Goal: Task Accomplishment & Management: Manage account settings

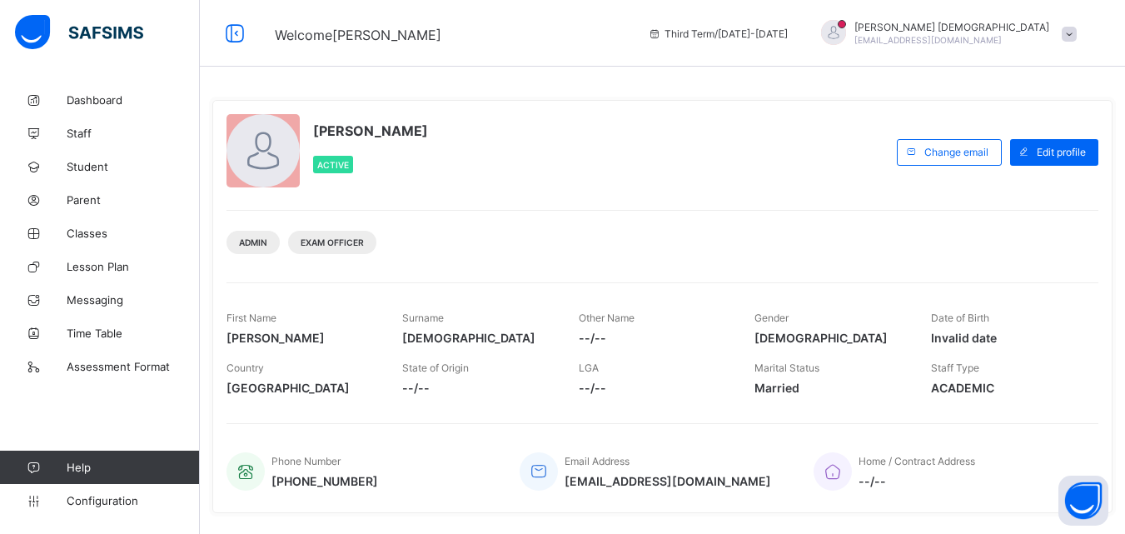
scroll to position [64, 0]
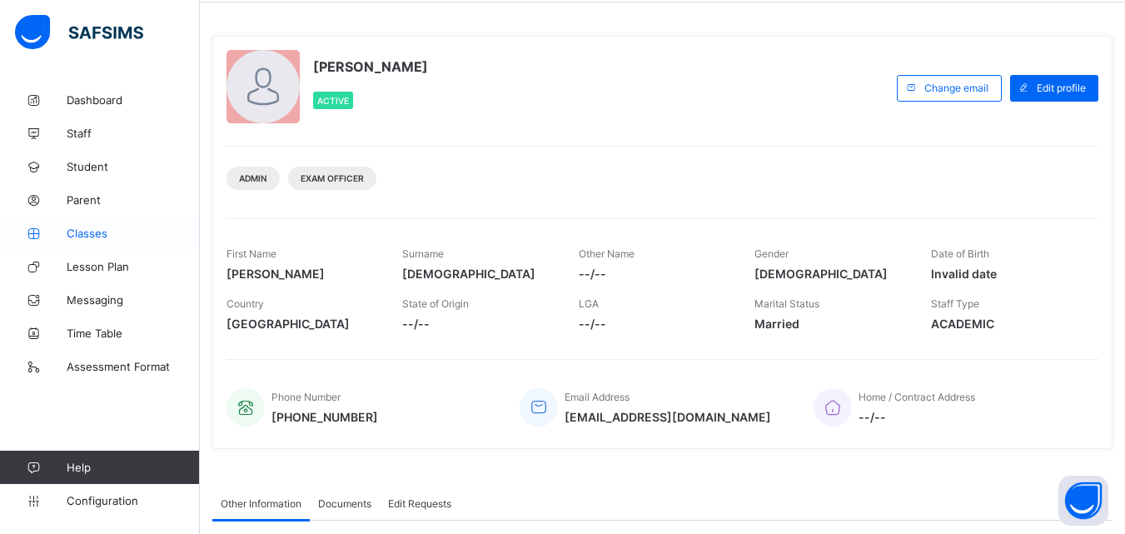
click at [116, 232] on span "Classes" at bounding box center [133, 233] width 133 height 13
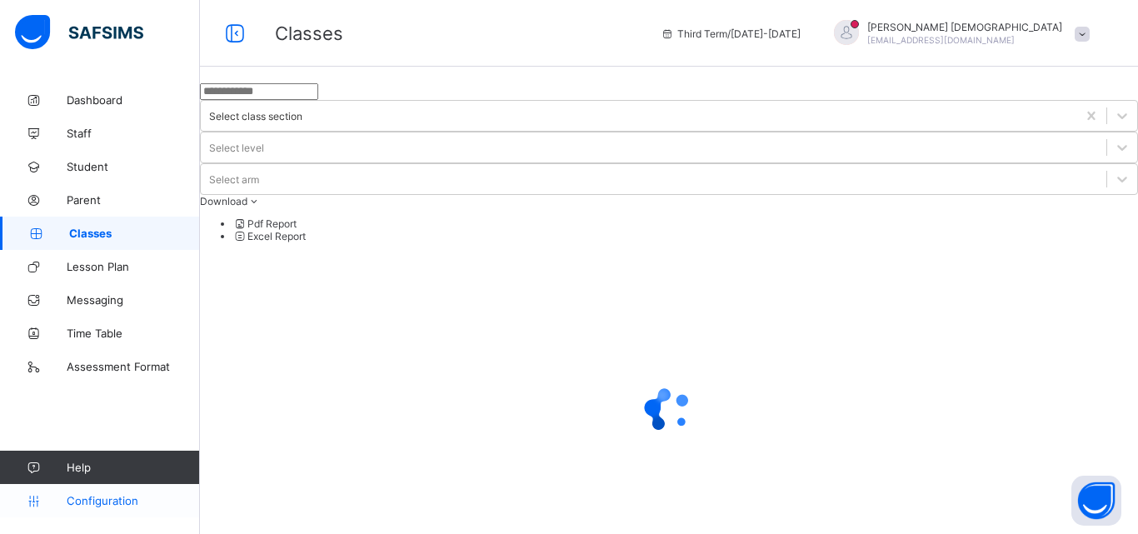
click at [115, 492] on link "Configuration" at bounding box center [99, 500] width 199 height 33
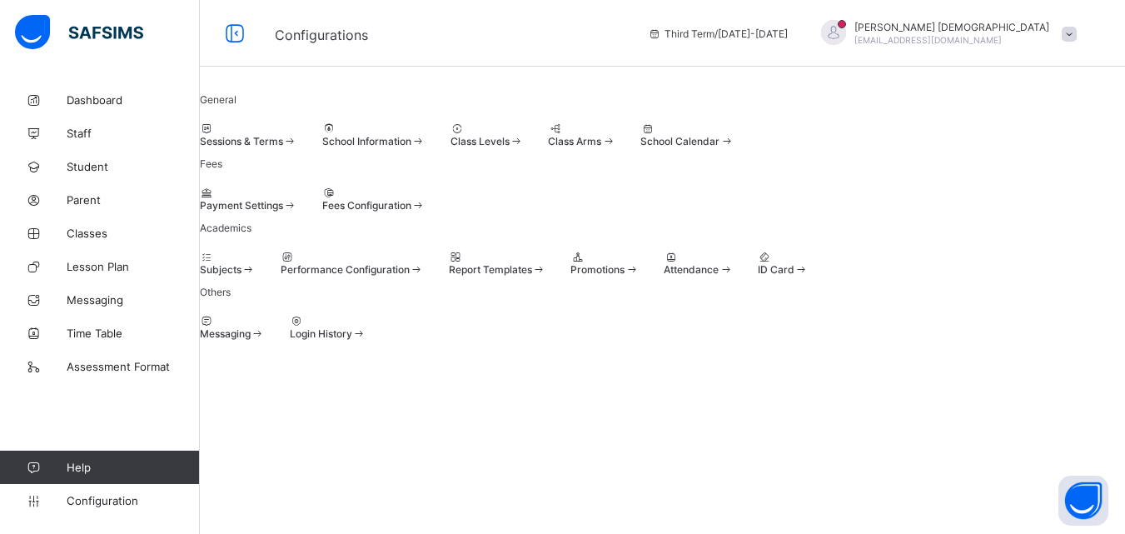
click at [297, 147] on div "Sessions & Terms" at bounding box center [248, 141] width 97 height 12
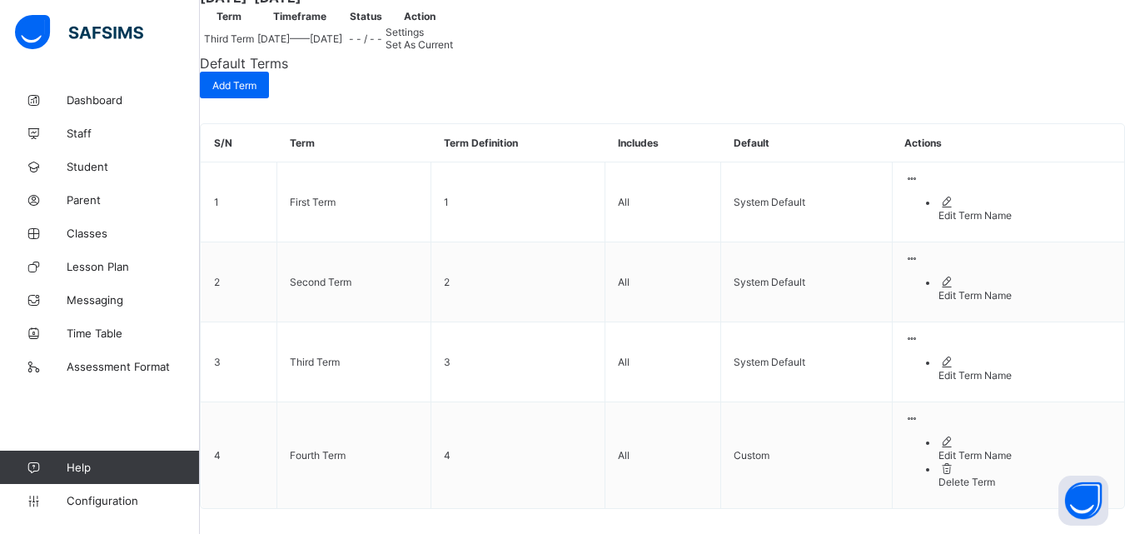
scroll to position [1771, 0]
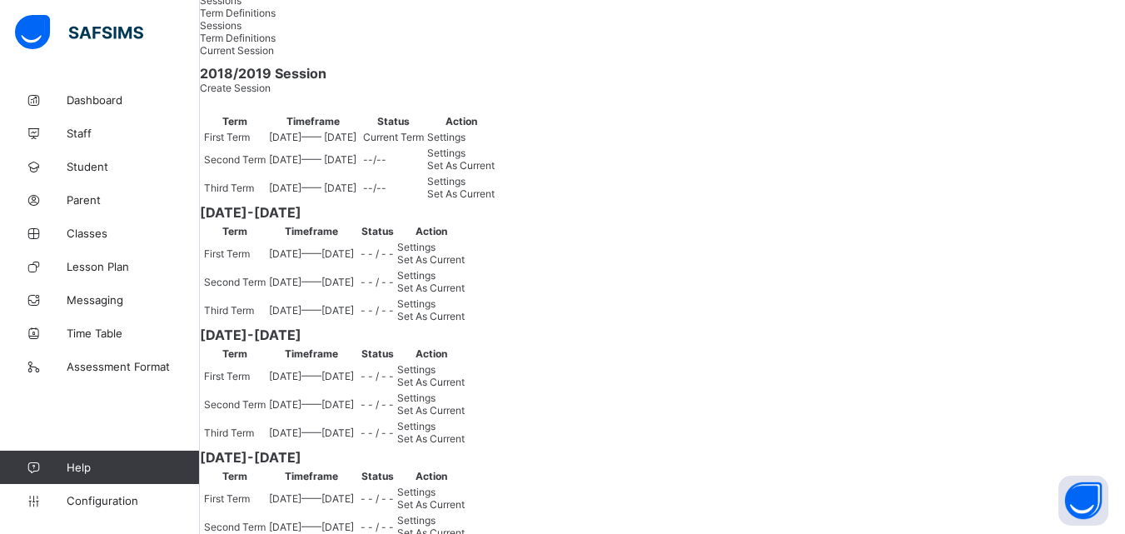
scroll to position [0, 0]
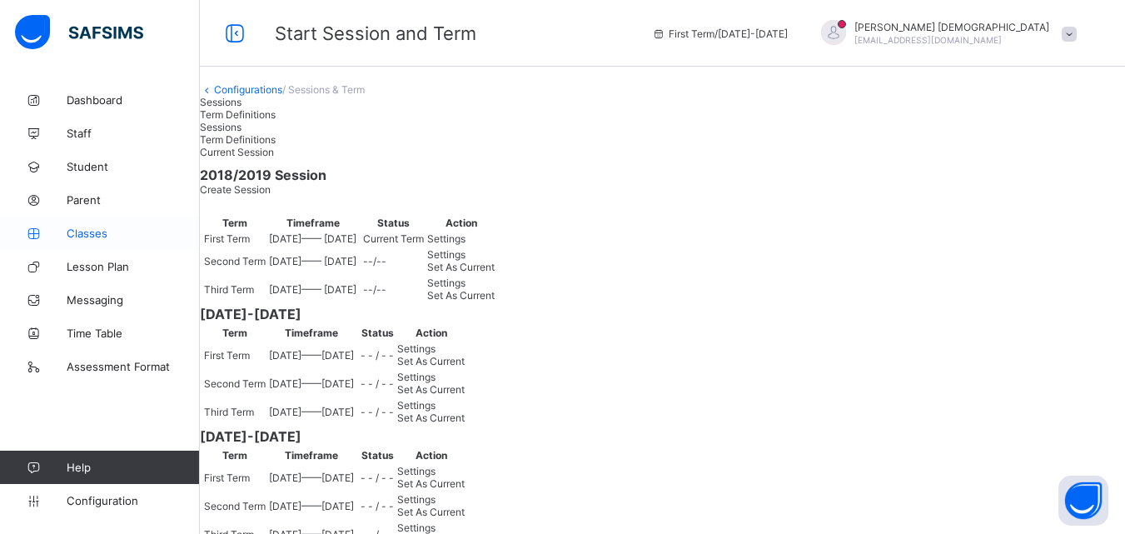
click at [93, 234] on span "Classes" at bounding box center [133, 233] width 133 height 13
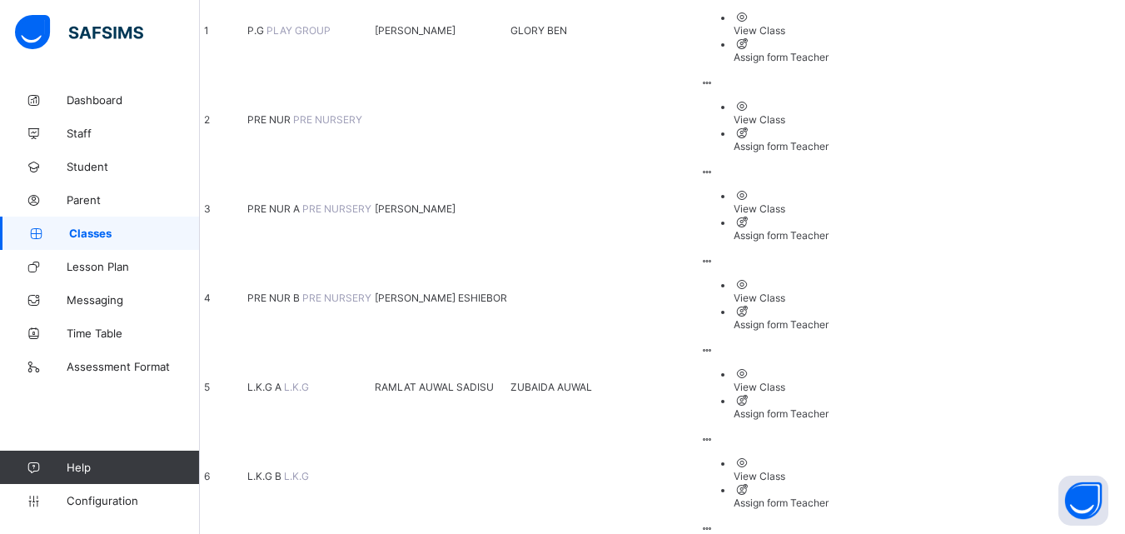
scroll to position [345, 0]
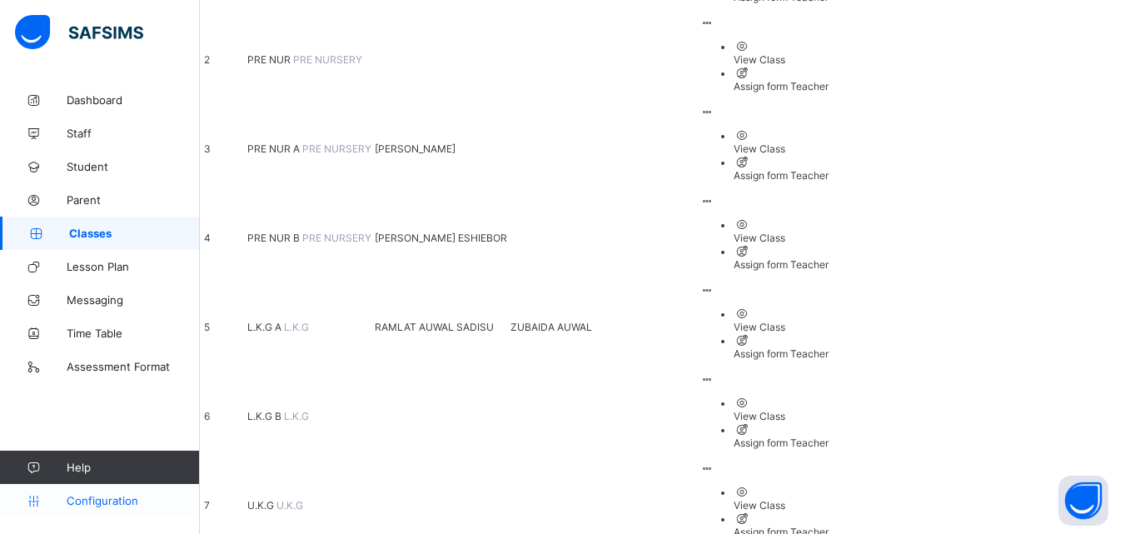
click at [86, 500] on span "Configuration" at bounding box center [133, 500] width 132 height 13
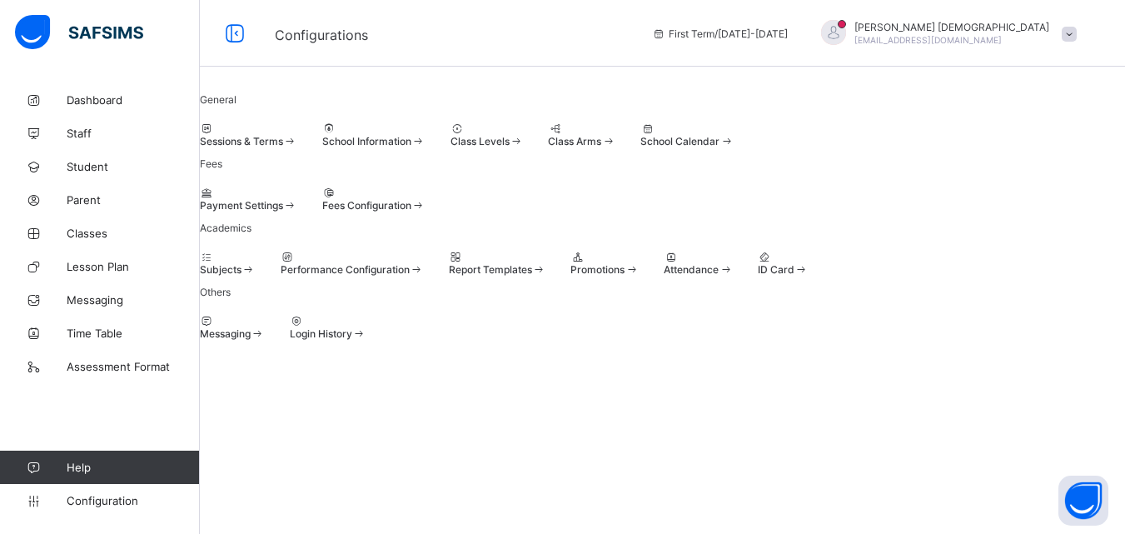
click at [297, 122] on div at bounding box center [248, 128] width 97 height 12
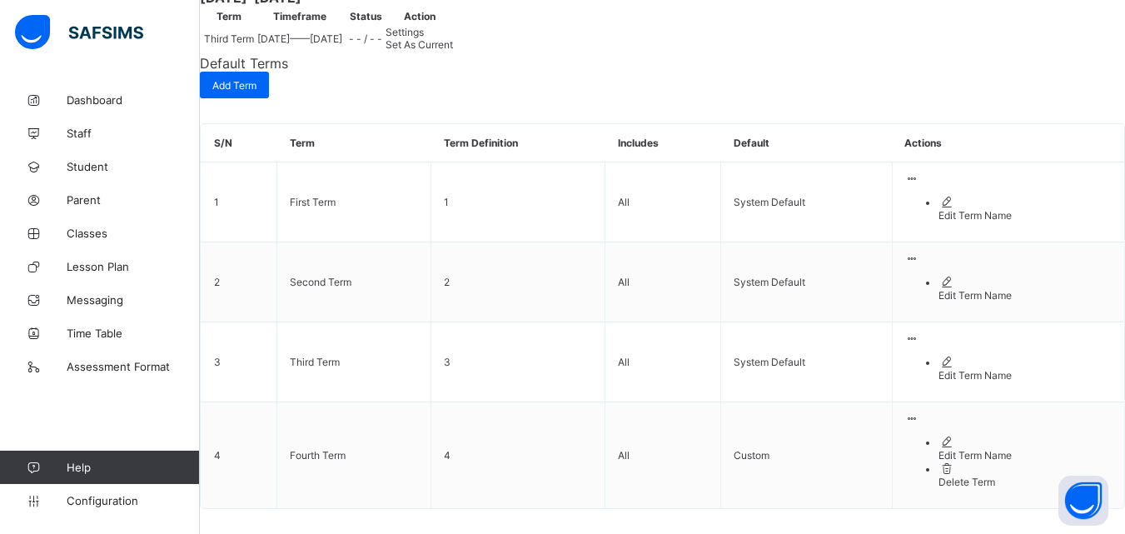
scroll to position [1494, 0]
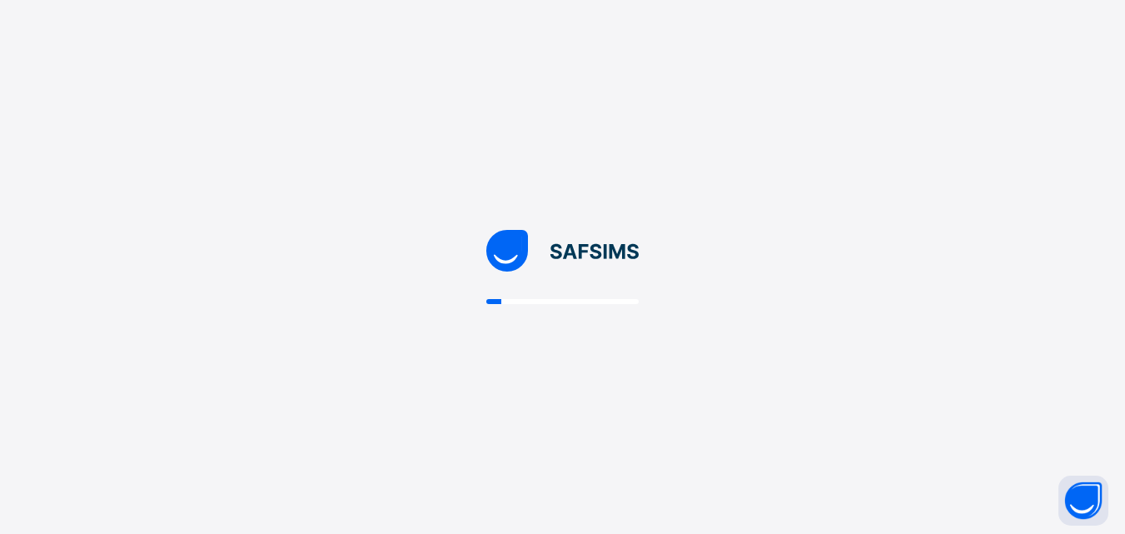
scroll to position [0, 0]
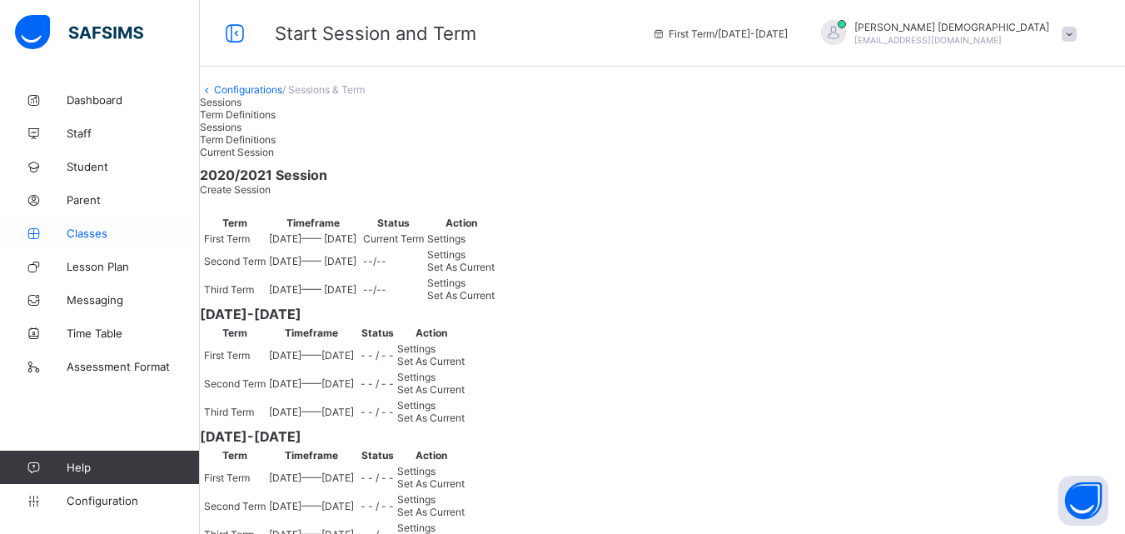
click at [92, 230] on span "Classes" at bounding box center [133, 233] width 133 height 13
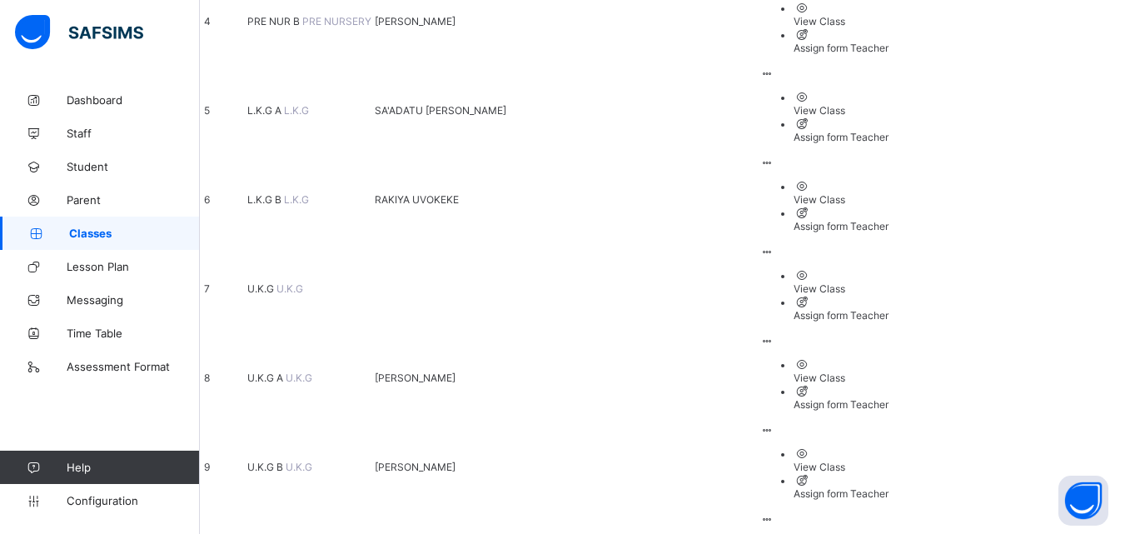
scroll to position [574, 0]
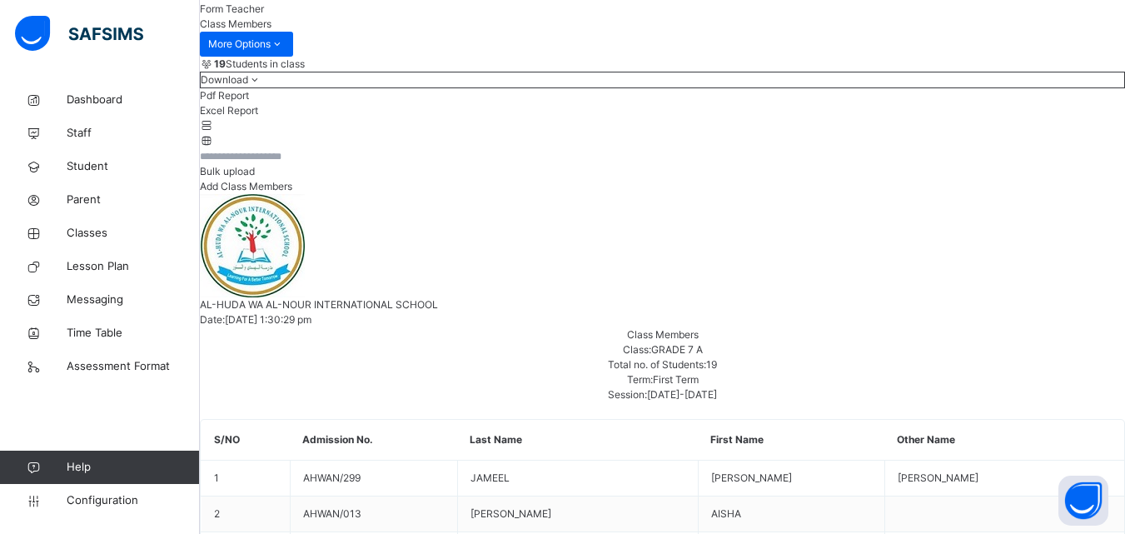
scroll to position [193, 0]
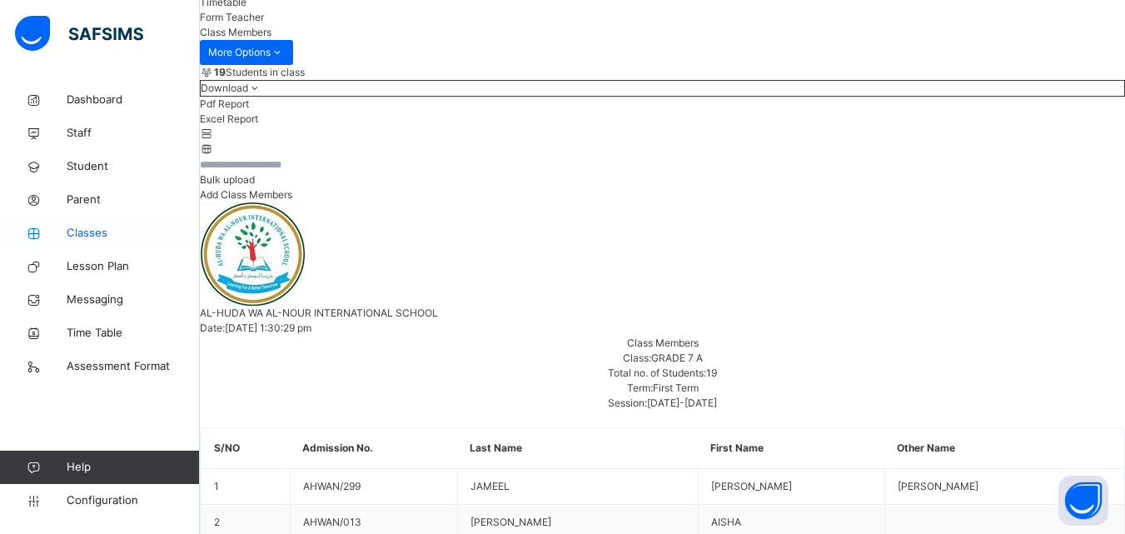
click at [98, 236] on span "Classes" at bounding box center [133, 233] width 133 height 17
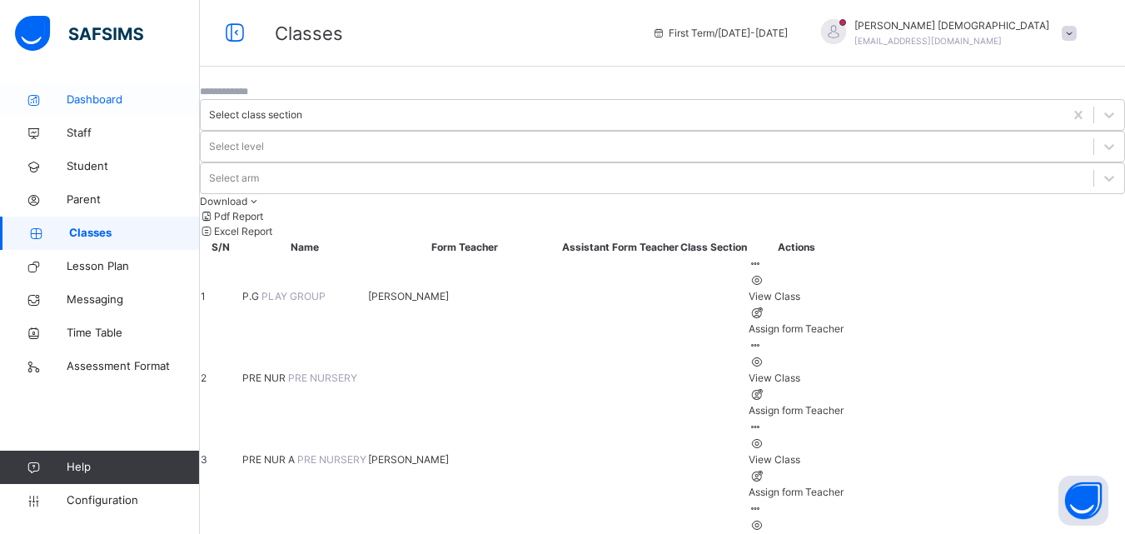
click at [98, 102] on span "Dashboard" at bounding box center [133, 100] width 133 height 17
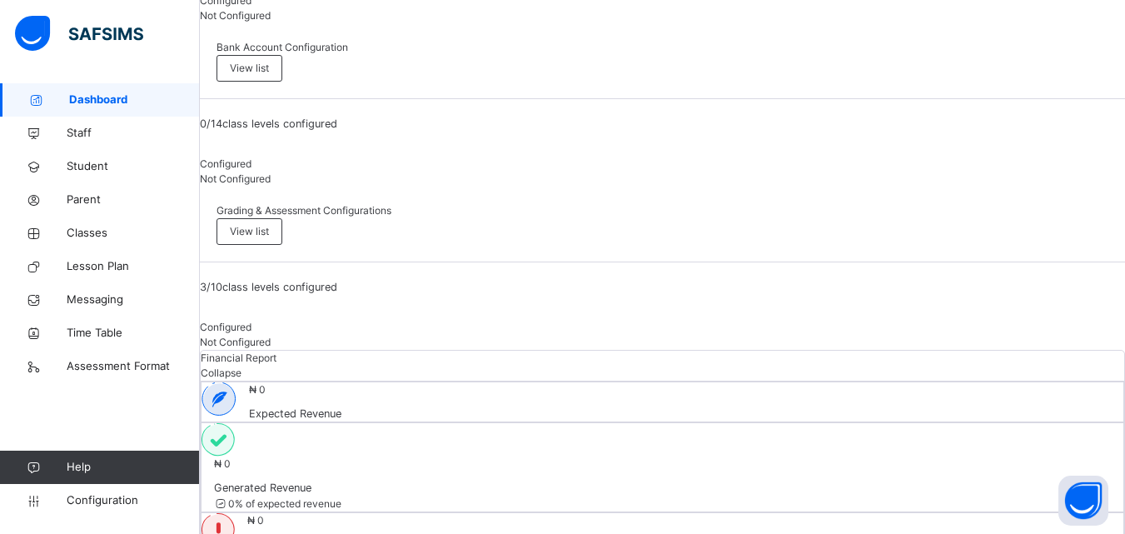
scroll to position [785, 0]
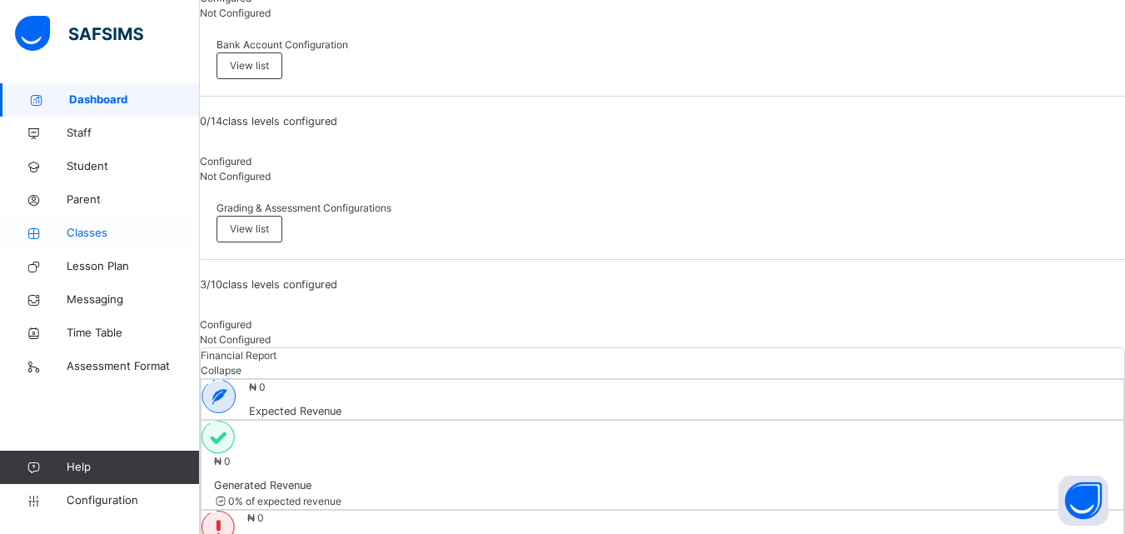
click at [92, 227] on span "Classes" at bounding box center [133, 233] width 133 height 17
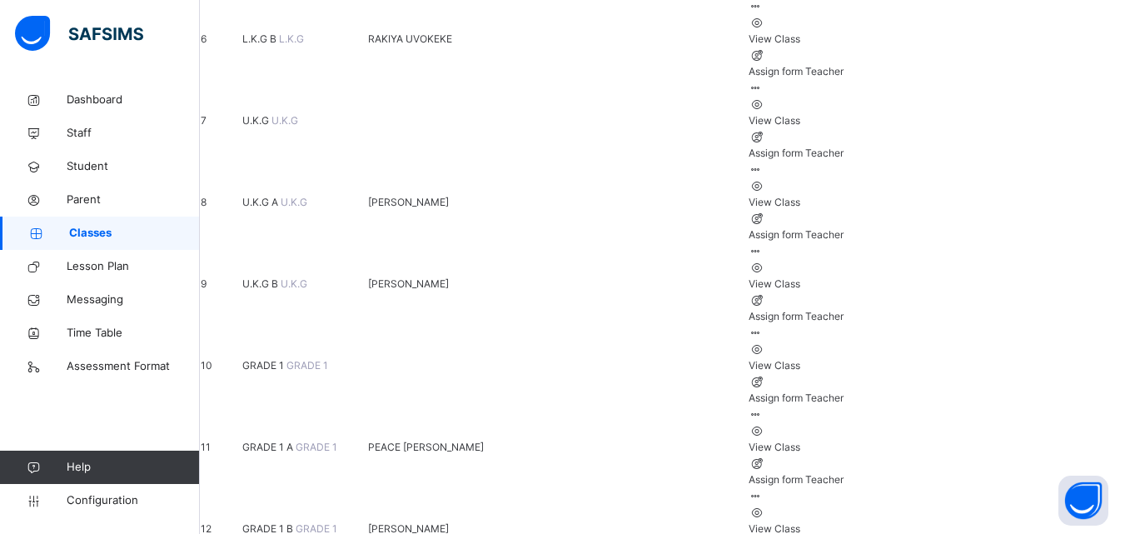
scroll to position [671, 0]
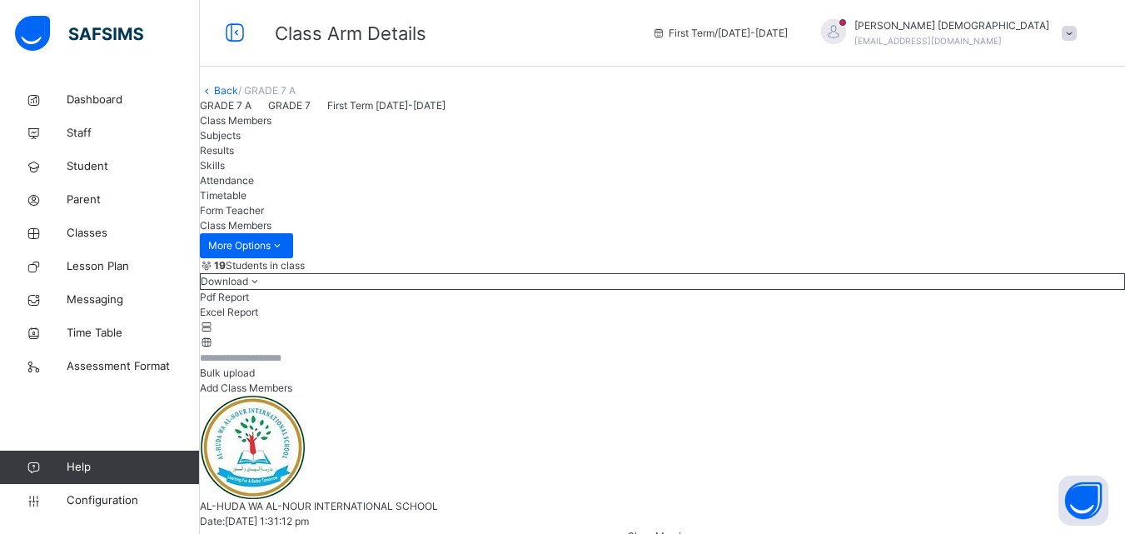
click at [234, 157] on span "Results" at bounding box center [217, 150] width 34 height 12
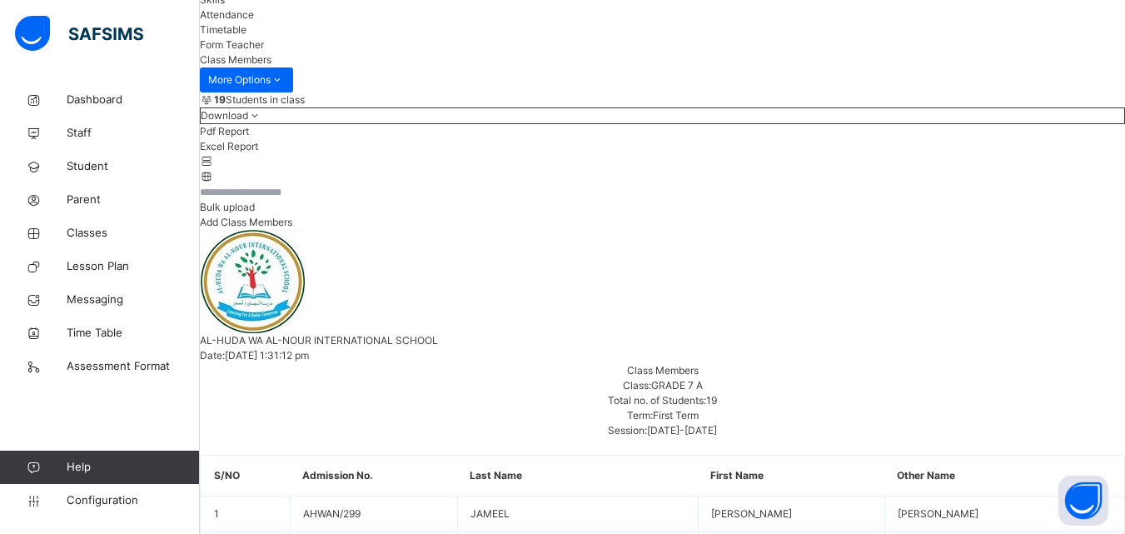
scroll to position [117, 0]
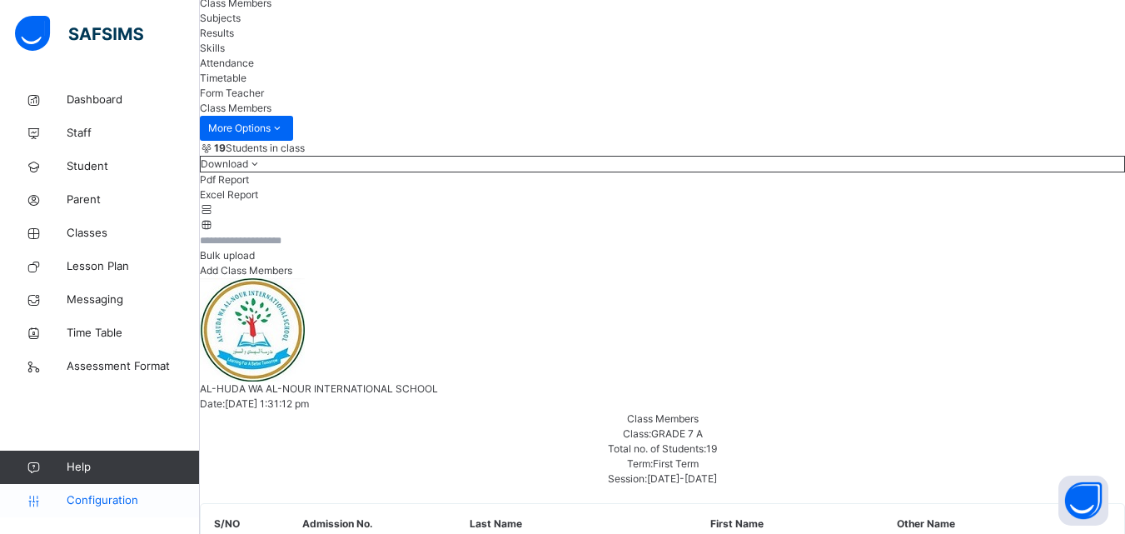
click at [114, 499] on span "Configuration" at bounding box center [133, 500] width 132 height 17
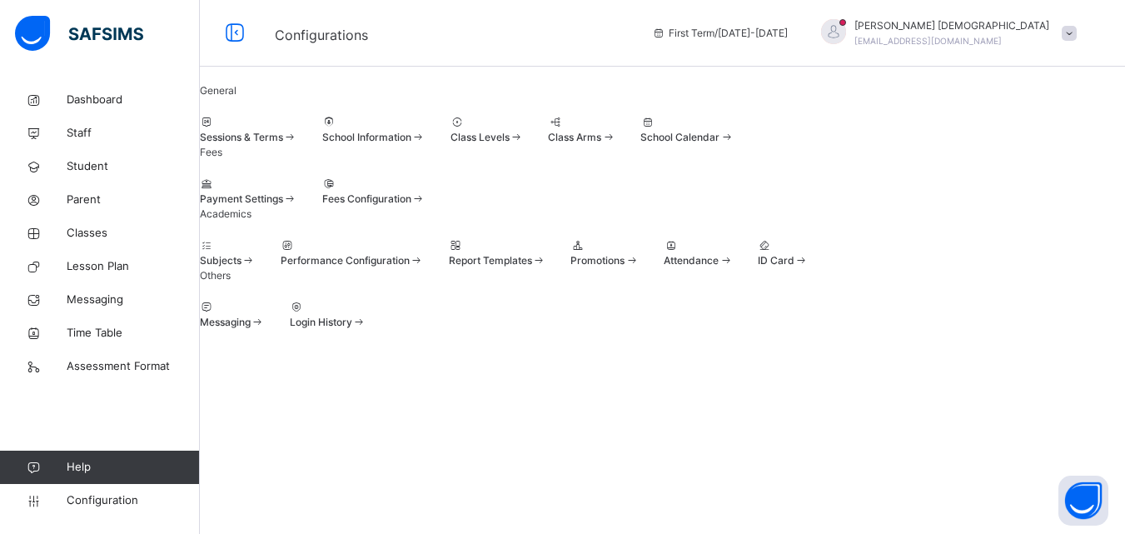
click at [297, 130] on div at bounding box center [248, 122] width 97 height 15
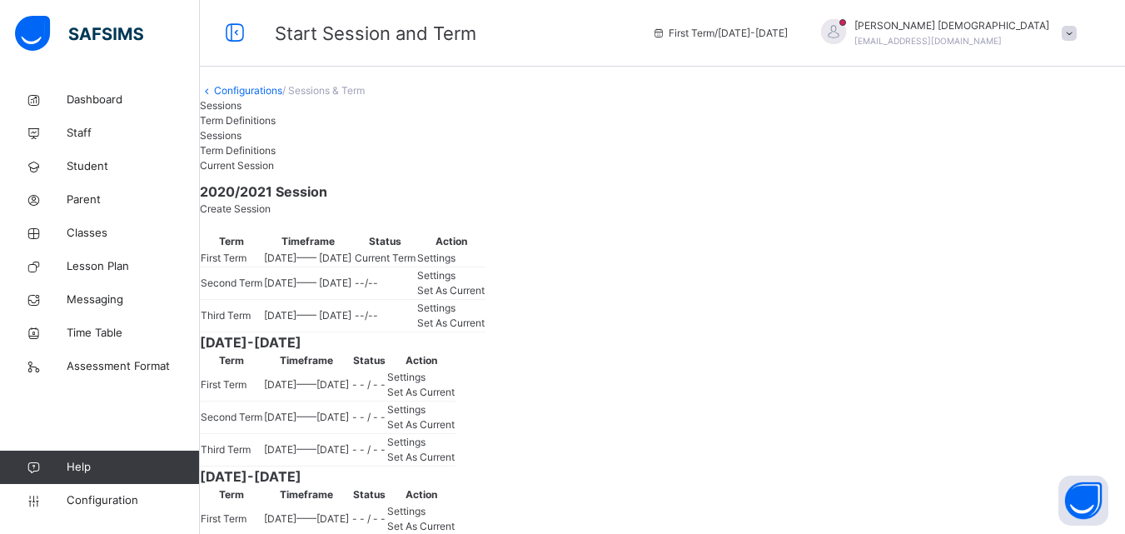
click at [485, 297] on span "Set As Current" at bounding box center [450, 290] width 67 height 12
click at [117, 222] on link "Classes" at bounding box center [100, 233] width 200 height 33
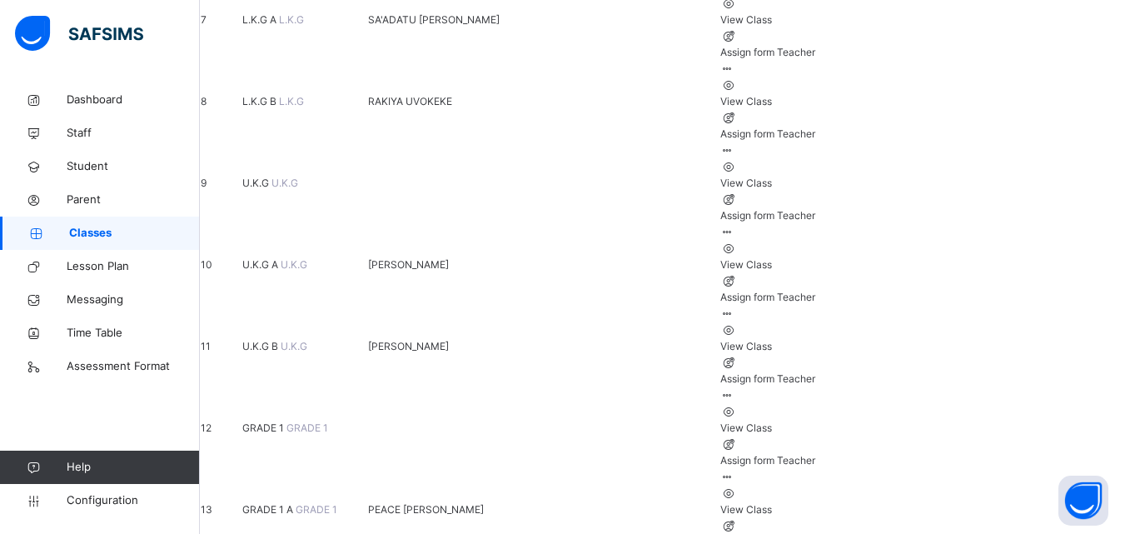
scroll to position [773, 0]
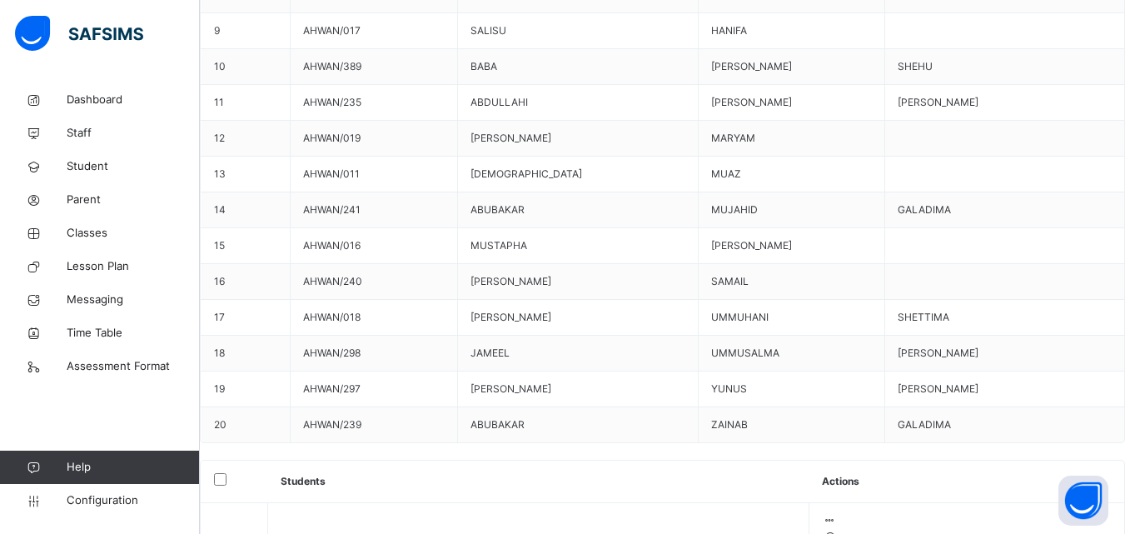
scroll to position [941, 0]
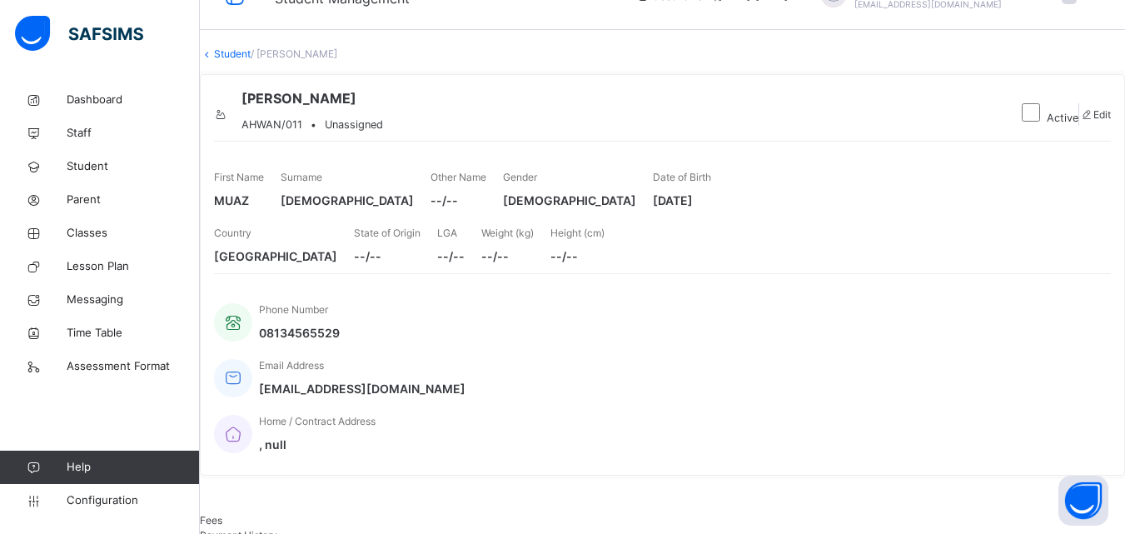
scroll to position [26, 0]
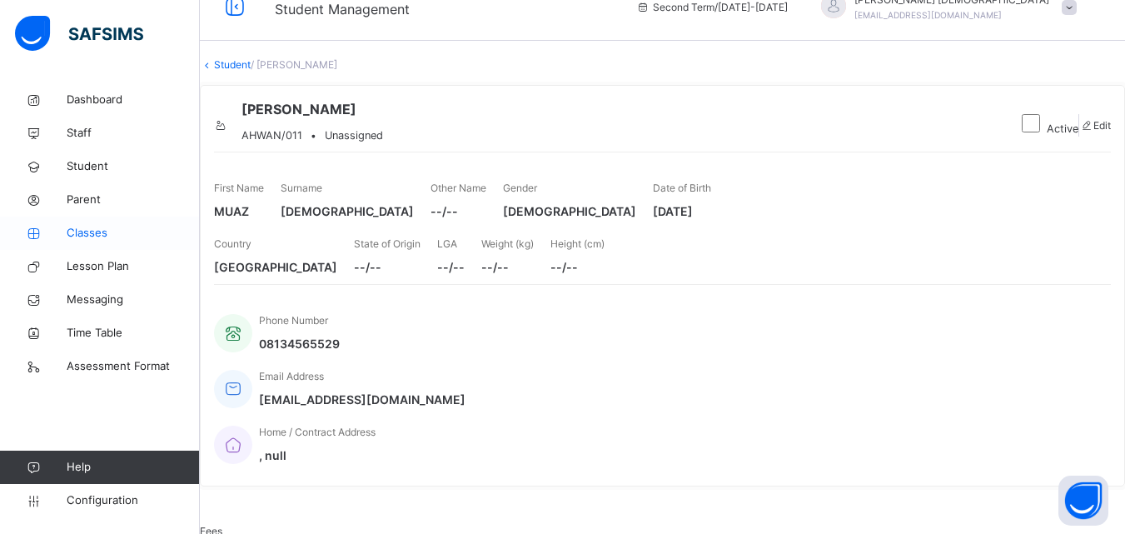
click at [111, 237] on span "Classes" at bounding box center [133, 233] width 133 height 17
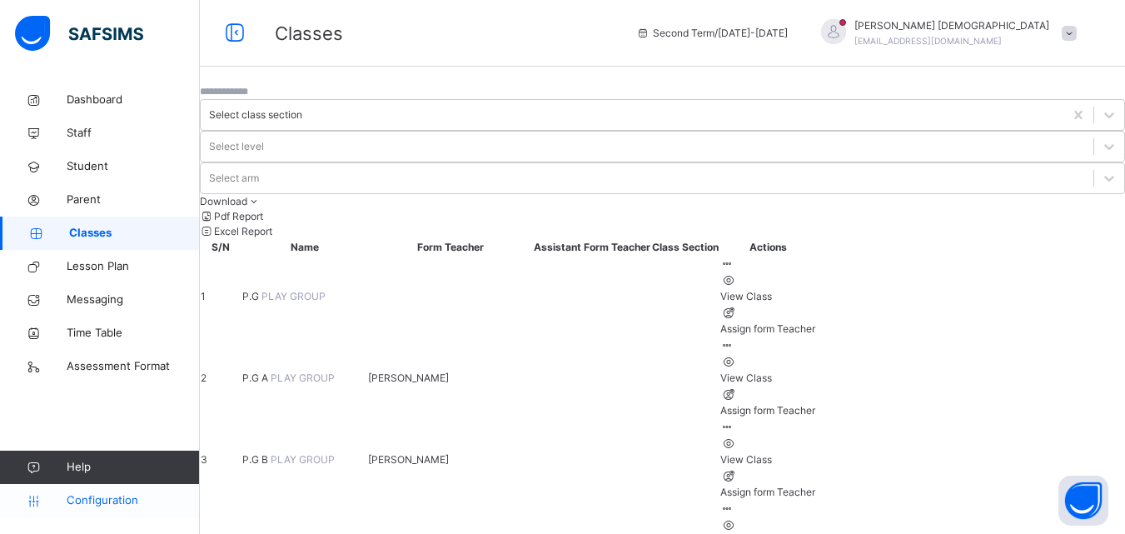
click at [112, 495] on span "Configuration" at bounding box center [133, 500] width 132 height 17
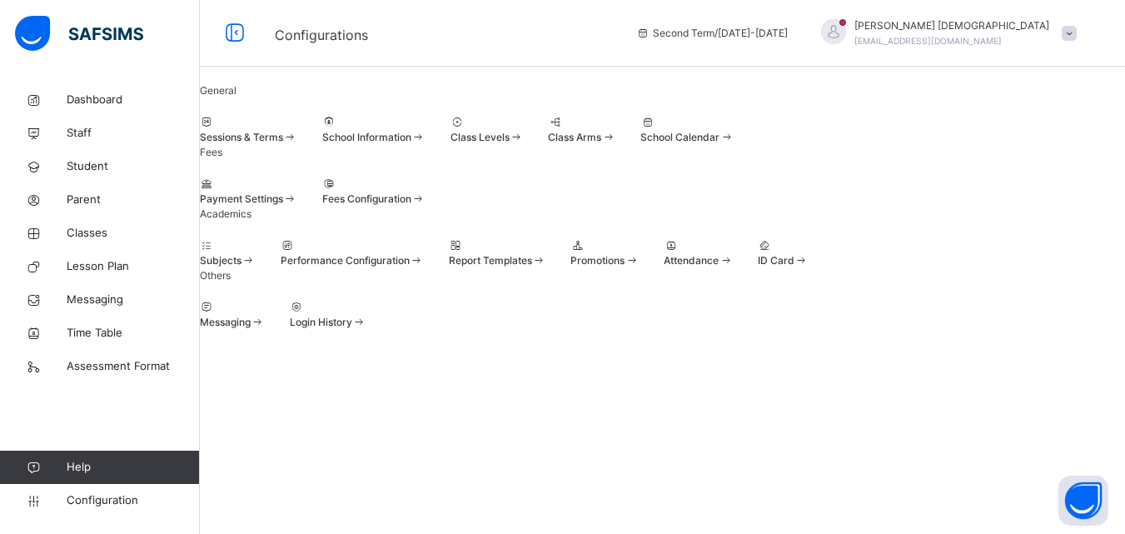
click at [283, 143] on span "Sessions & Terms" at bounding box center [241, 137] width 83 height 12
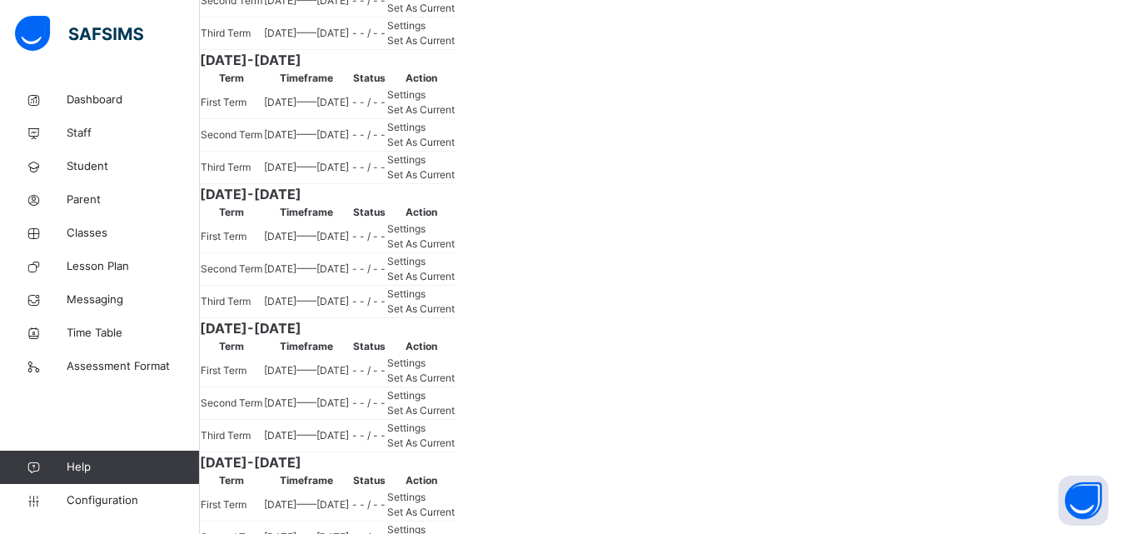
scroll to position [441, 0]
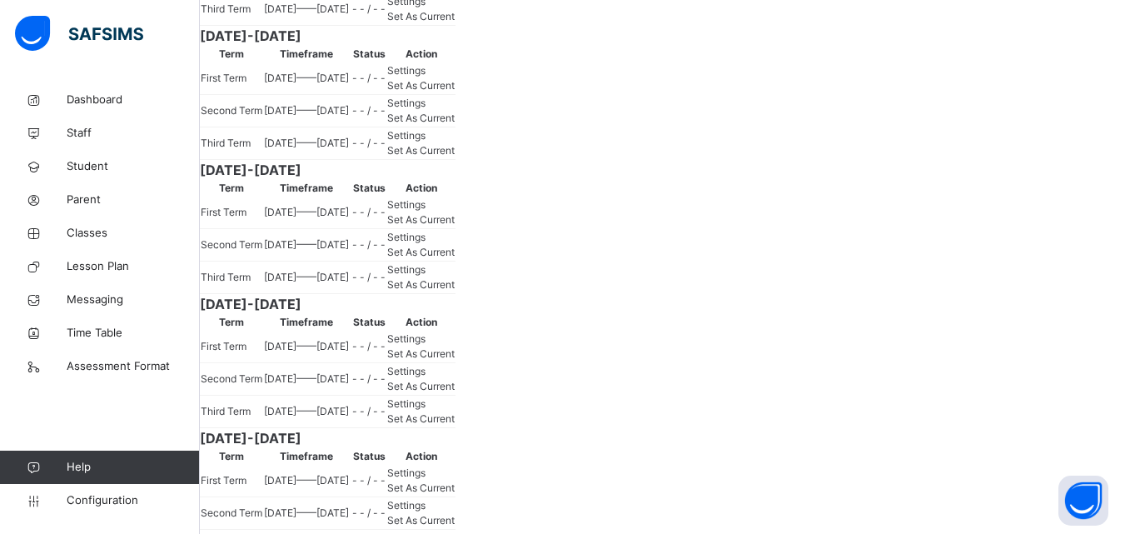
click at [455, 22] on span "Set As Current" at bounding box center [420, 16] width 67 height 12
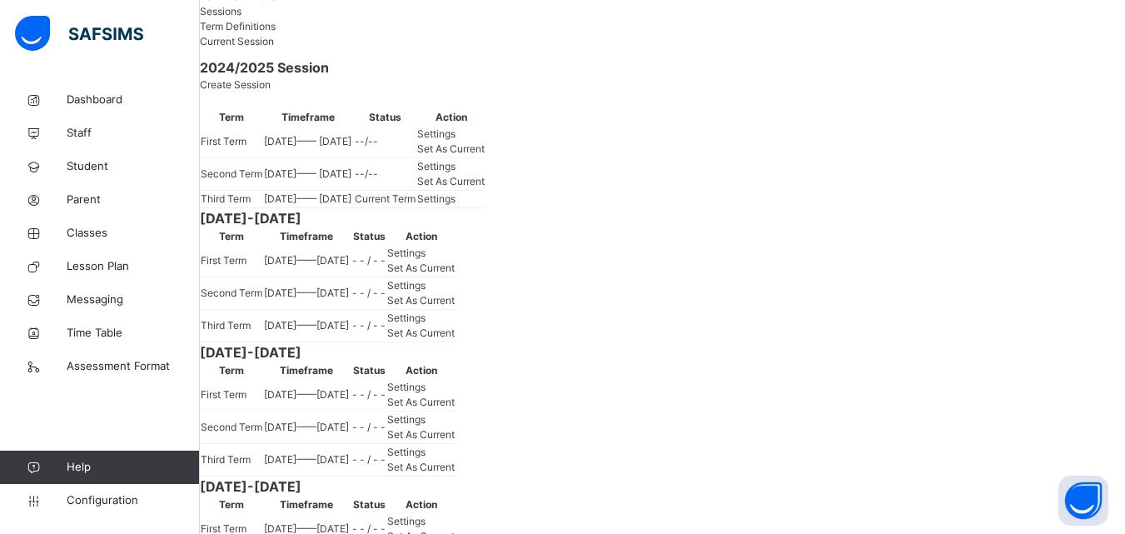
scroll to position [140, 0]
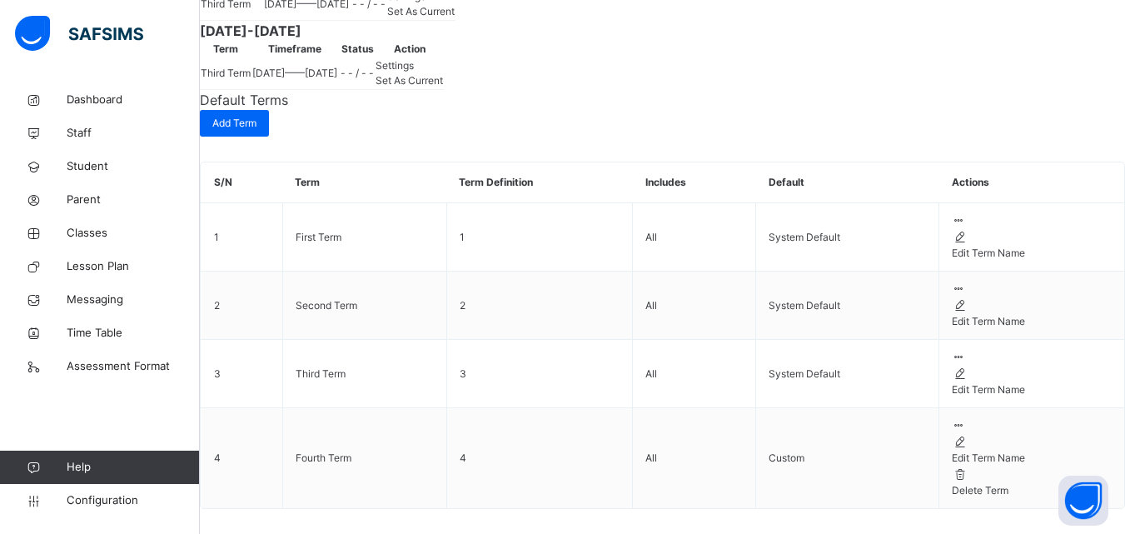
scroll to position [1789, 0]
